Goal: Find contact information: Find contact information

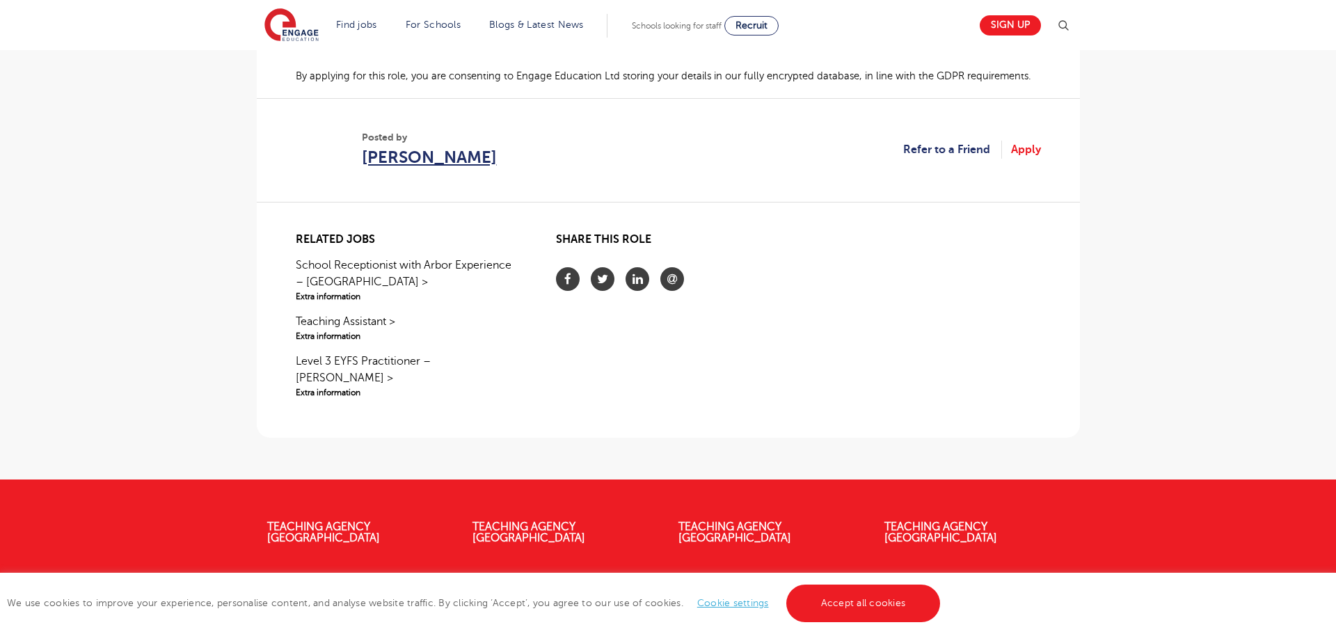
scroll to position [1207, 0]
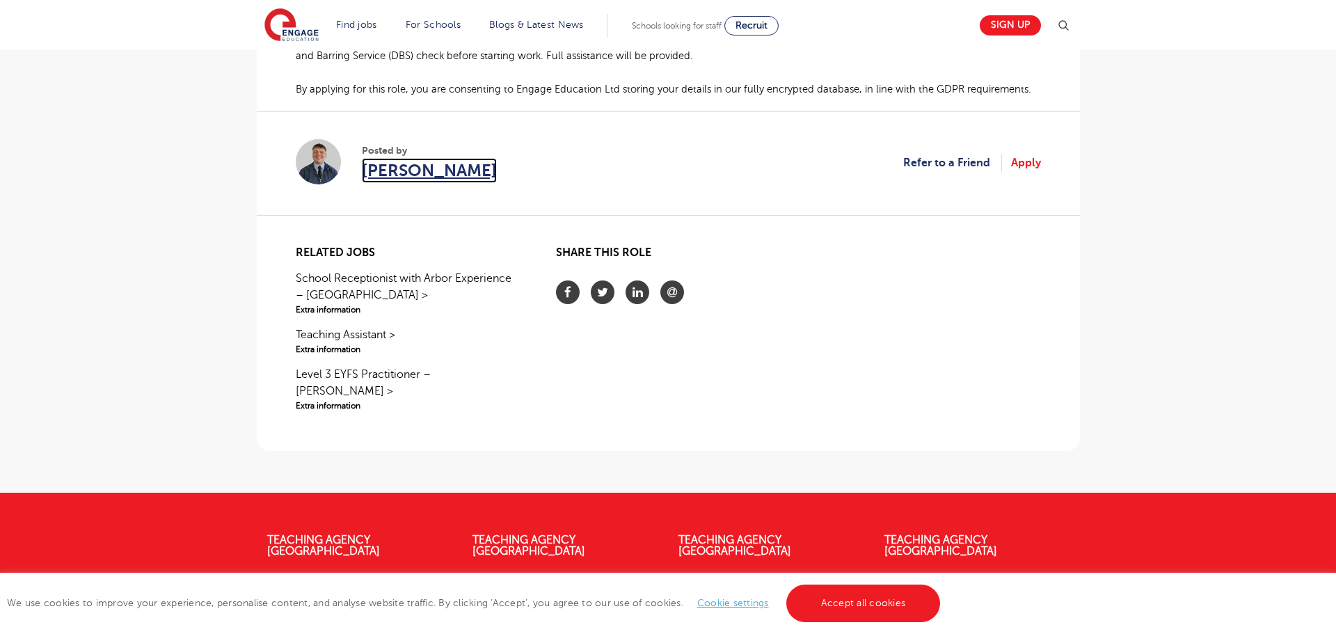
drag, startPoint x: 378, startPoint y: 165, endPoint x: 413, endPoint y: 165, distance: 34.1
click at [379, 165] on span "[PERSON_NAME]" at bounding box center [429, 170] width 135 height 25
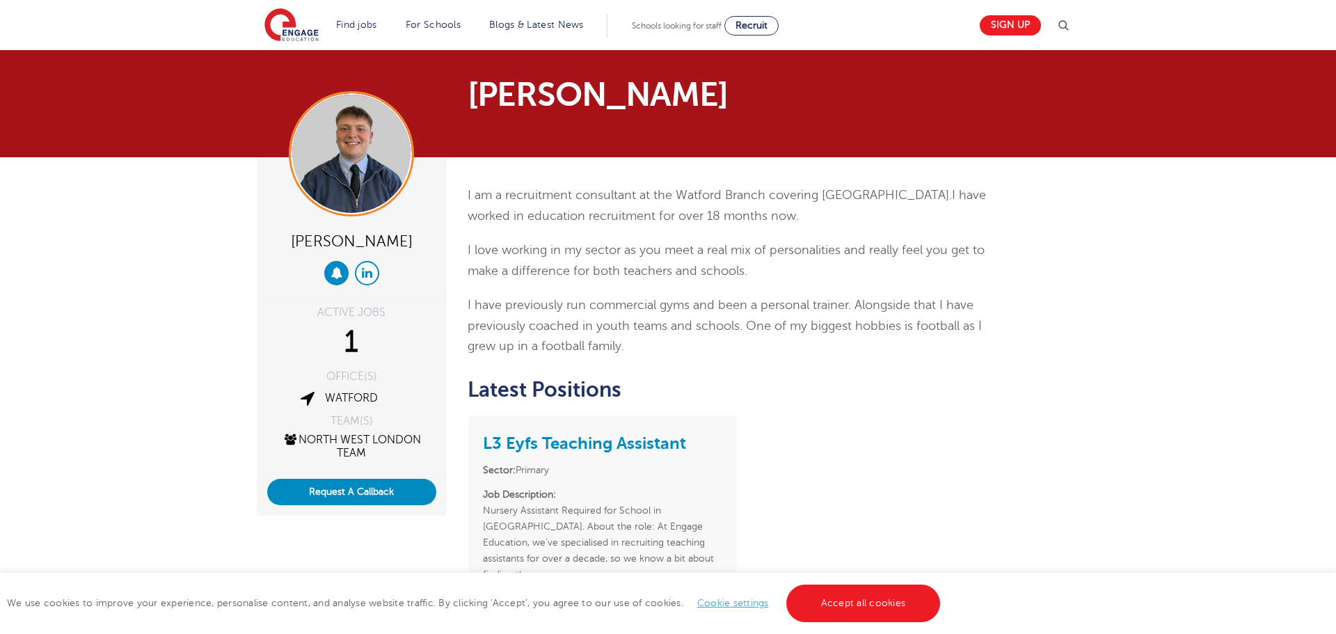
click at [358, 274] on link at bounding box center [367, 273] width 24 height 24
